Goal: Information Seeking & Learning: Learn about a topic

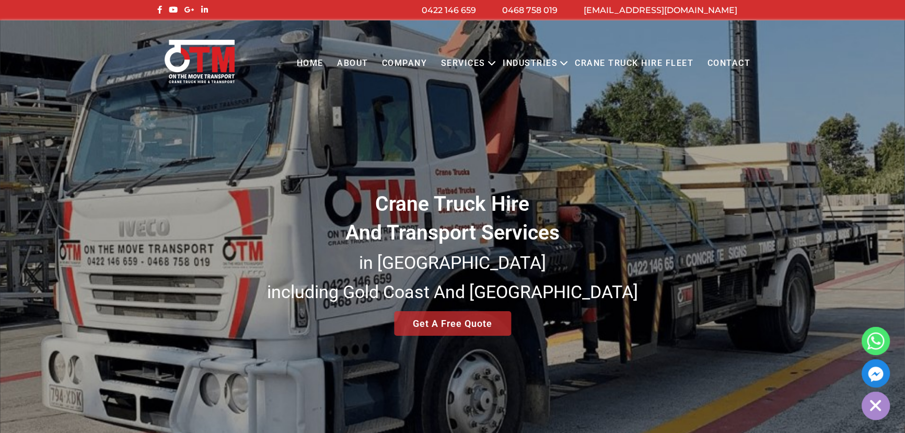
click at [355, 66] on link "About" at bounding box center [352, 63] width 45 height 29
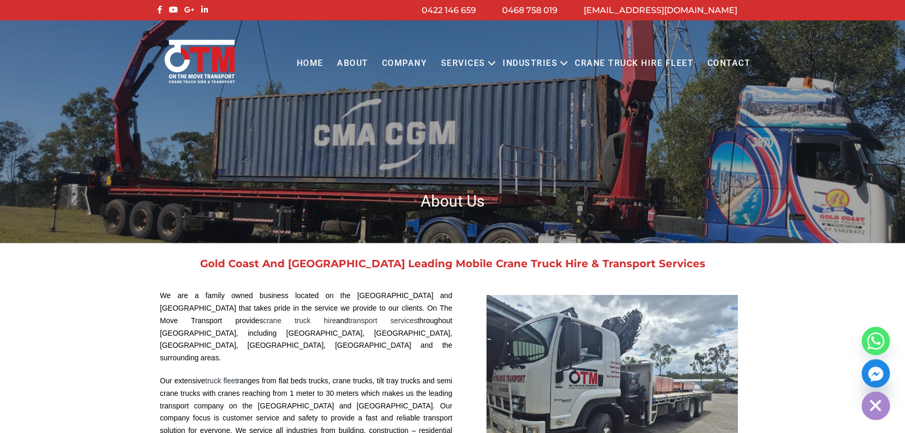
click at [357, 57] on link "About" at bounding box center [352, 63] width 45 height 29
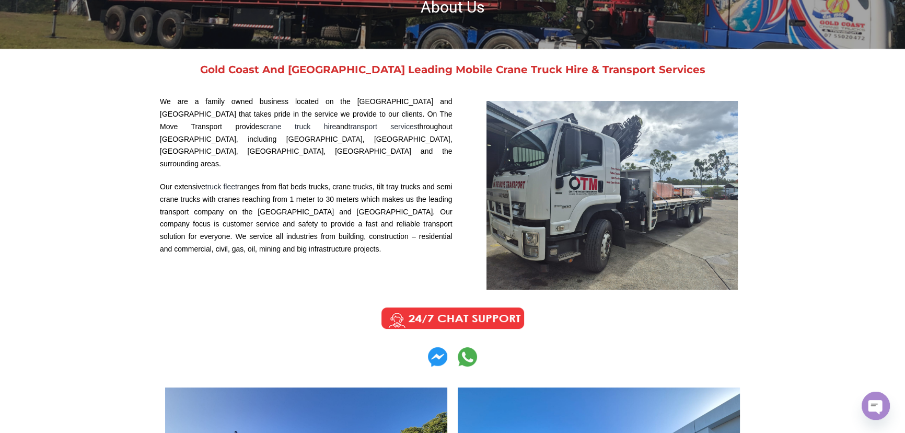
scroll to position [475, 0]
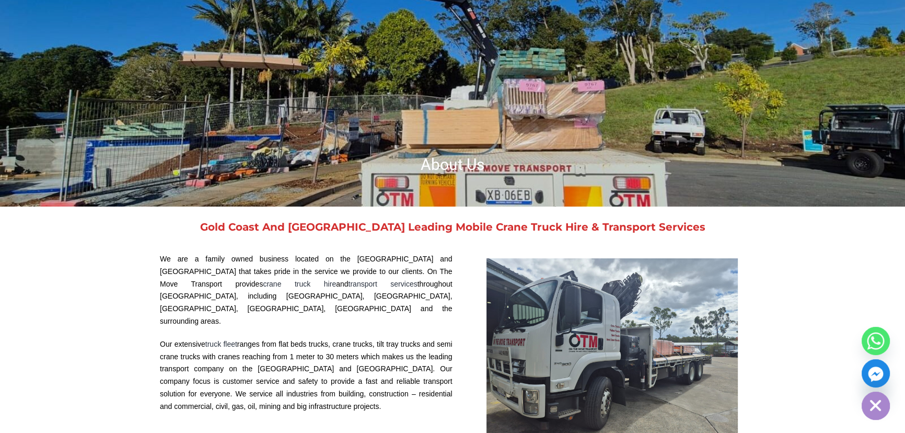
scroll to position [237, 0]
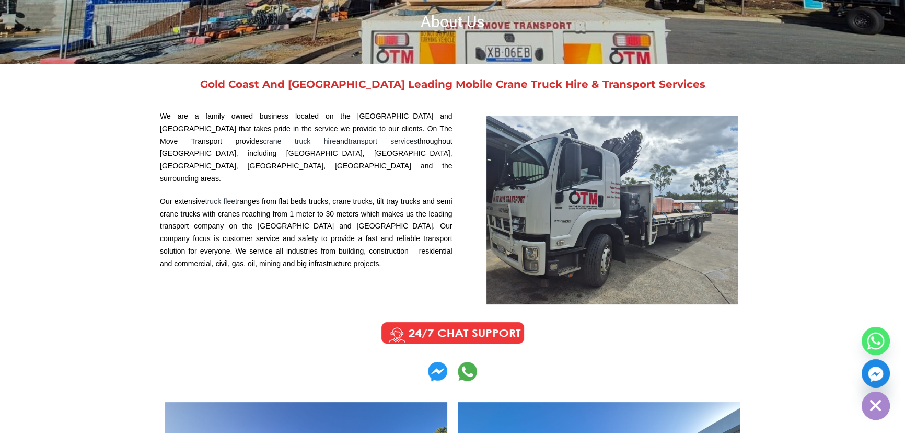
click at [333, 78] on link "Gold Coast And [GEOGRAPHIC_DATA] Leading Mobile Crane Truck Hire & Transport Se…" at bounding box center [452, 84] width 505 height 13
click at [333, 78] on link "Gold Coast And Brisbane Leading Mobile Crane Truck Hire & Transport Services" at bounding box center [452, 84] width 505 height 13
